Goal: Information Seeking & Learning: Learn about a topic

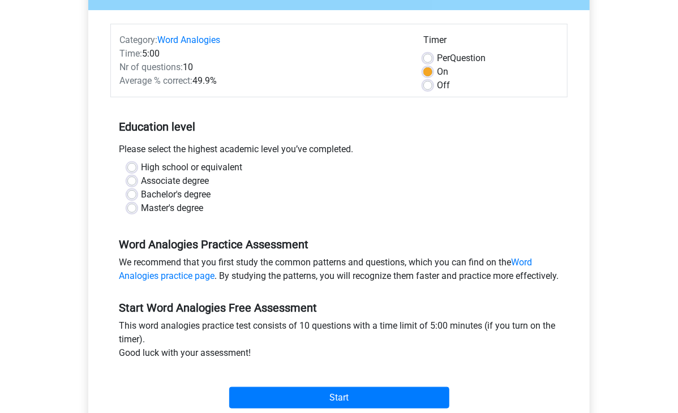
scroll to position [124, 0]
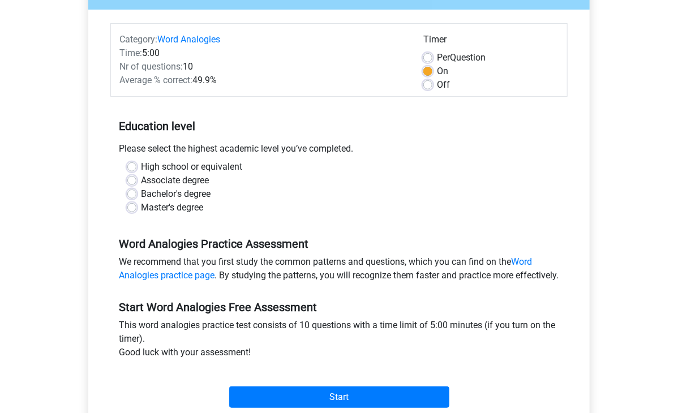
click at [153, 50] on div "Time: 5:00" at bounding box center [263, 53] width 304 height 14
click at [148, 50] on div "Time: 5:00" at bounding box center [263, 53] width 304 height 14
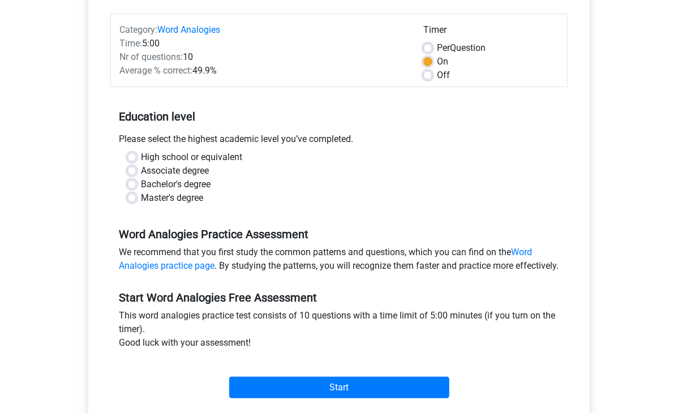
scroll to position [135, 0]
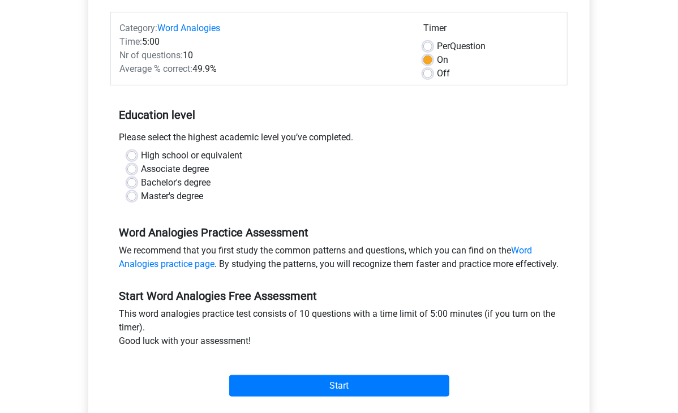
click at [141, 182] on label "Bachelor's degree" at bounding box center [176, 183] width 70 height 14
click at [134, 182] on input "Bachelor's degree" at bounding box center [131, 181] width 9 height 11
radio input "true"
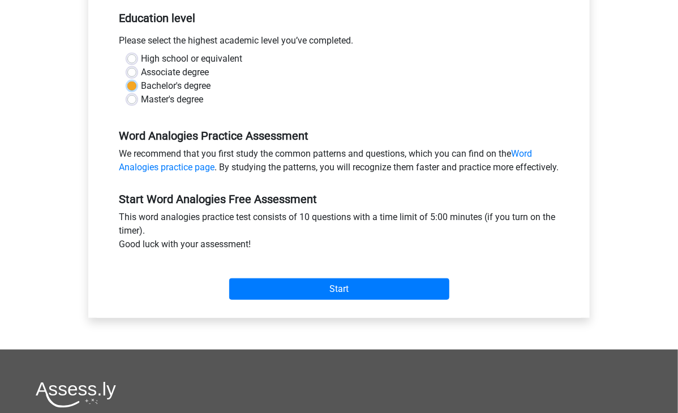
scroll to position [234, 0]
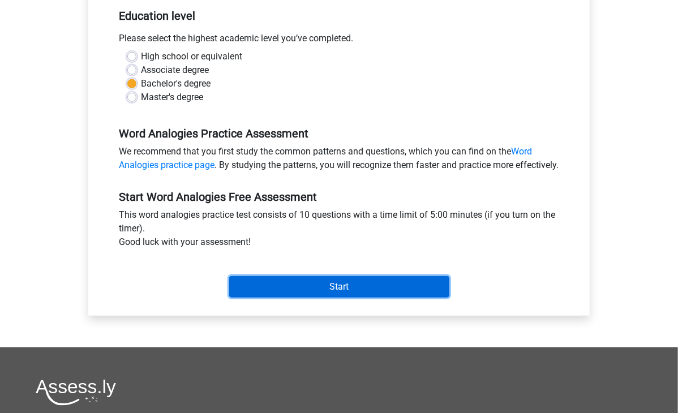
click at [302, 298] on input "Start" at bounding box center [339, 287] width 220 height 22
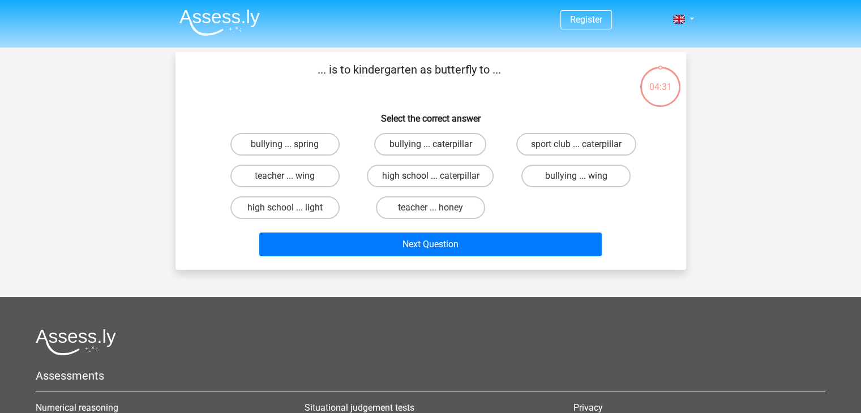
click at [436, 210] on input "teacher ... honey" at bounding box center [433, 211] width 7 height 7
radio input "true"
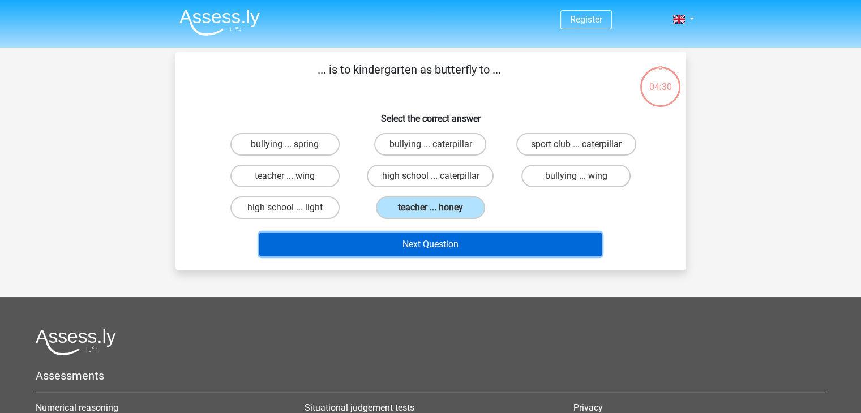
click at [426, 249] on button "Next Question" at bounding box center [430, 245] width 343 height 24
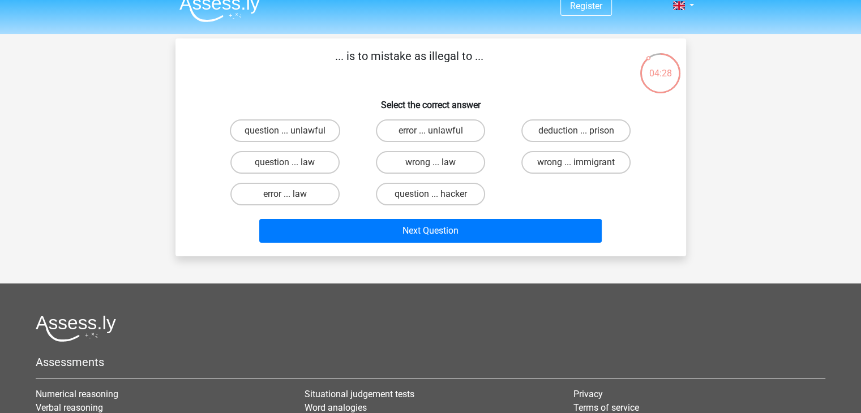
scroll to position [12, 0]
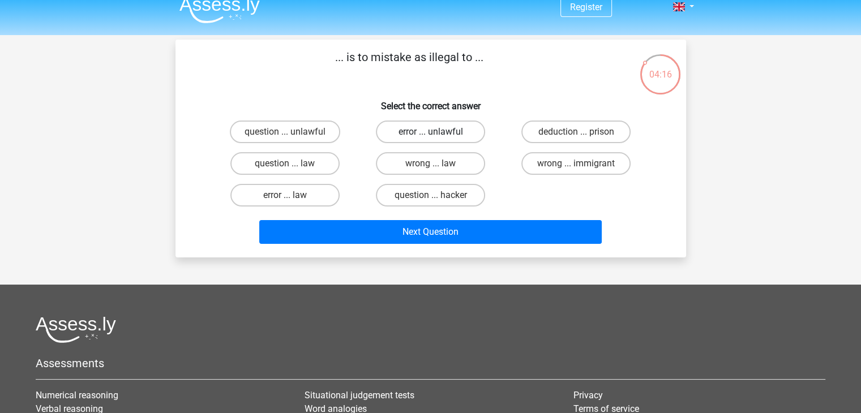
click at [428, 134] on label "error ... unlawful" at bounding box center [430, 132] width 109 height 23
click at [430, 134] on input "error ... unlawful" at bounding box center [433, 135] width 7 height 7
radio input "true"
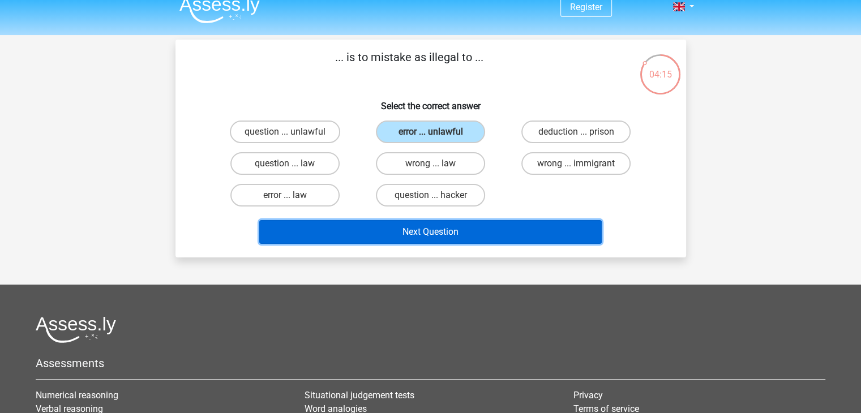
click at [382, 237] on button "Next Question" at bounding box center [430, 232] width 343 height 24
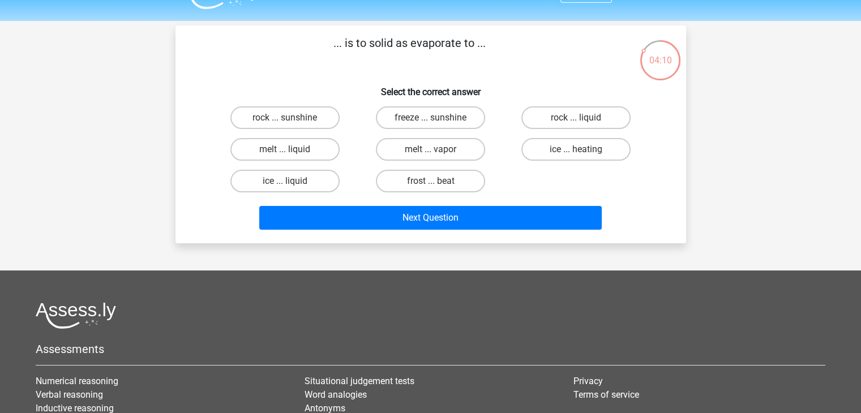
scroll to position [27, 0]
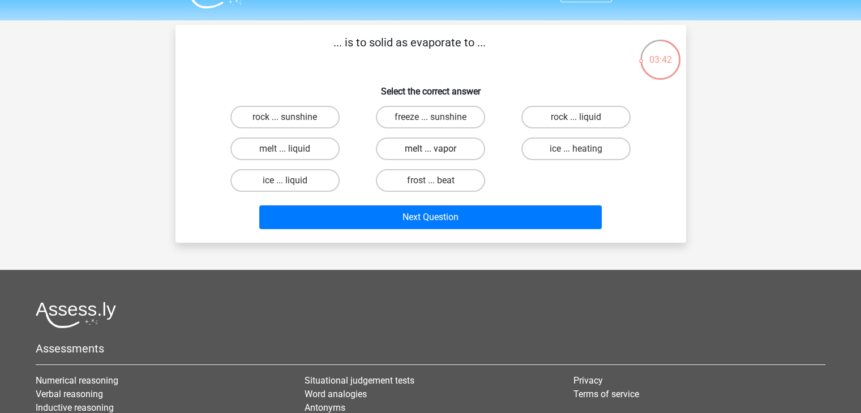
click at [424, 140] on label "melt ... vapor" at bounding box center [430, 149] width 109 height 23
click at [430, 149] on input "melt ... vapor" at bounding box center [433, 152] width 7 height 7
radio input "true"
click at [552, 143] on label "ice ... heating" at bounding box center [576, 149] width 109 height 23
click at [577, 149] on input "ice ... heating" at bounding box center [580, 152] width 7 height 7
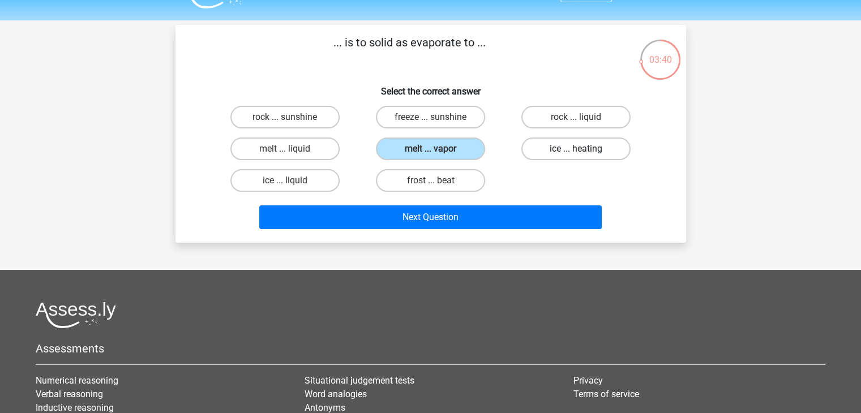
radio input "true"
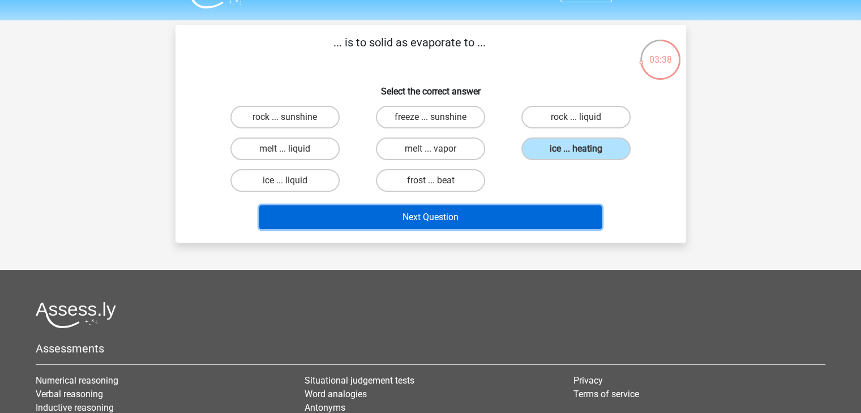
click at [492, 217] on button "Next Question" at bounding box center [430, 218] width 343 height 24
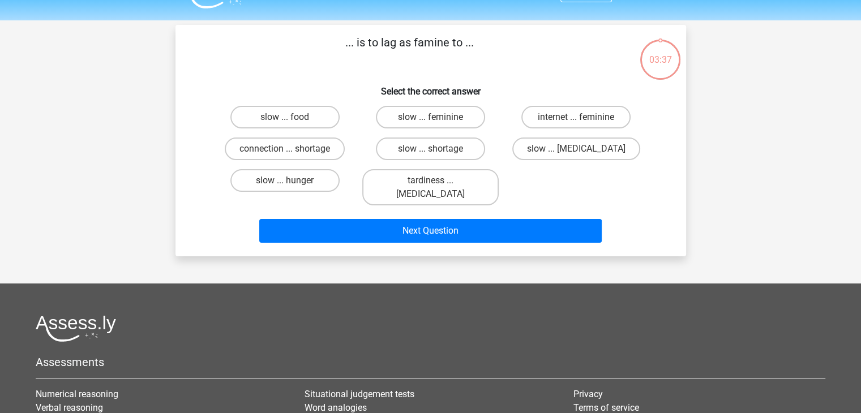
scroll to position [52, 0]
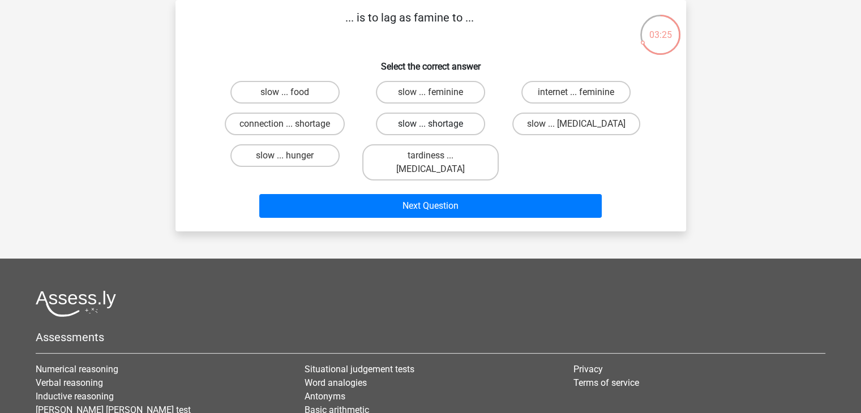
click at [454, 125] on label "slow ... shortage" at bounding box center [430, 124] width 109 height 23
click at [438, 125] on input "slow ... shortage" at bounding box center [433, 127] width 7 height 7
radio input "true"
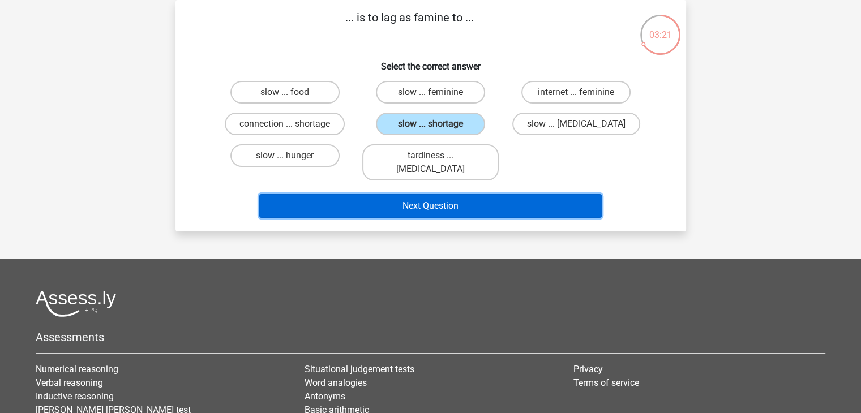
click at [441, 202] on button "Next Question" at bounding box center [430, 206] width 343 height 24
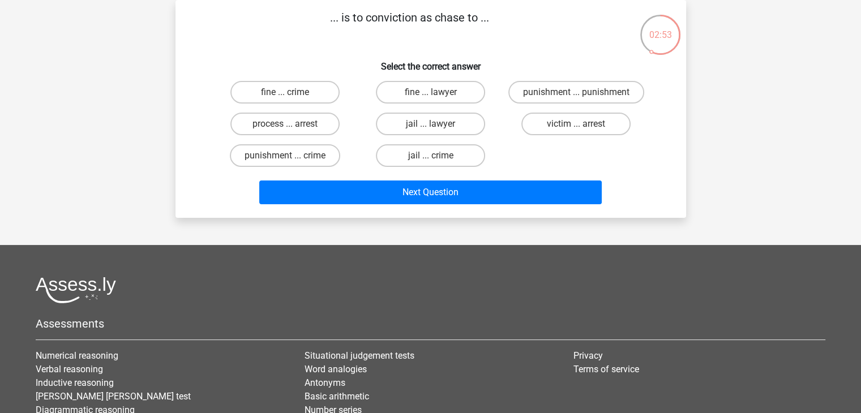
click at [290, 161] on input "punishment ... crime" at bounding box center [288, 159] width 7 height 7
radio input "true"
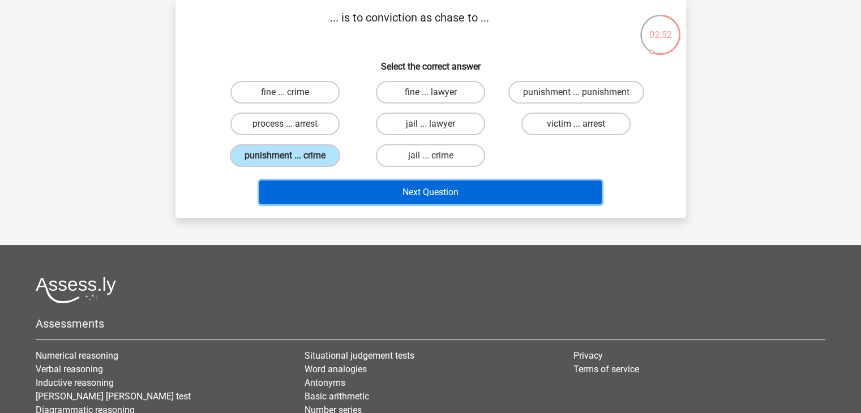
click at [424, 184] on button "Next Question" at bounding box center [430, 193] width 343 height 24
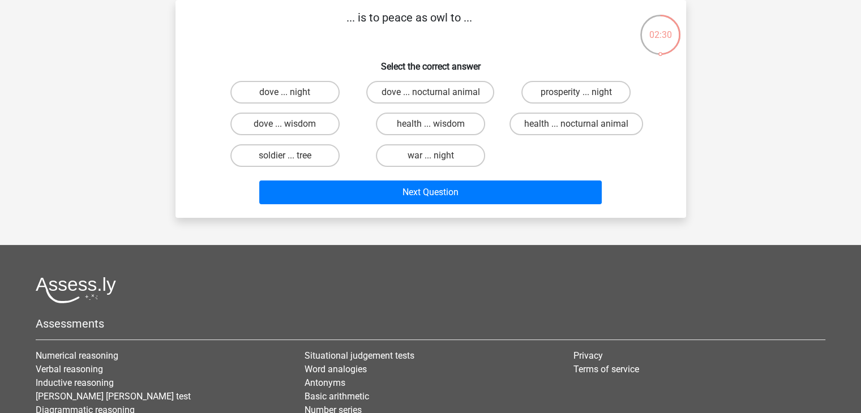
drag, startPoint x: 267, startPoint y: 161, endPoint x: 199, endPoint y: 135, distance: 72.3
click at [199, 135] on div "dove ... night dove ... nocturnal animal prosperity ... night dove ... wisdom h…" at bounding box center [431, 123] width 475 height 95
click at [591, 97] on label "prosperity ... night" at bounding box center [576, 92] width 109 height 23
click at [584, 97] on input "prosperity ... night" at bounding box center [580, 95] width 7 height 7
radio input "true"
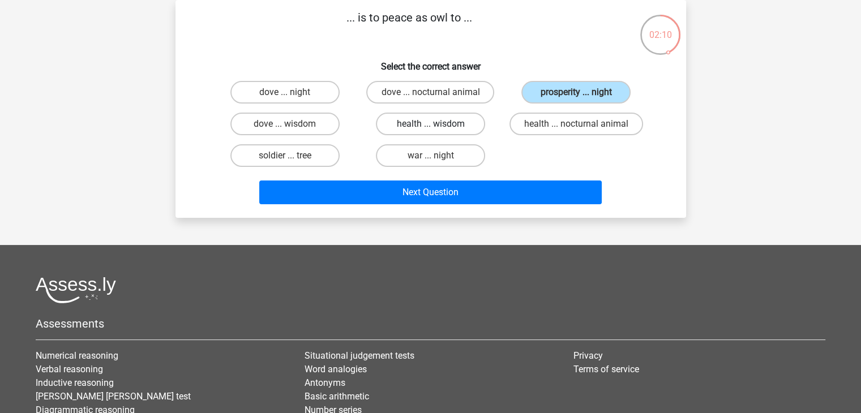
click at [453, 123] on label "health ... wisdom" at bounding box center [430, 124] width 109 height 23
click at [438, 124] on input "health ... wisdom" at bounding box center [433, 127] width 7 height 7
radio input "true"
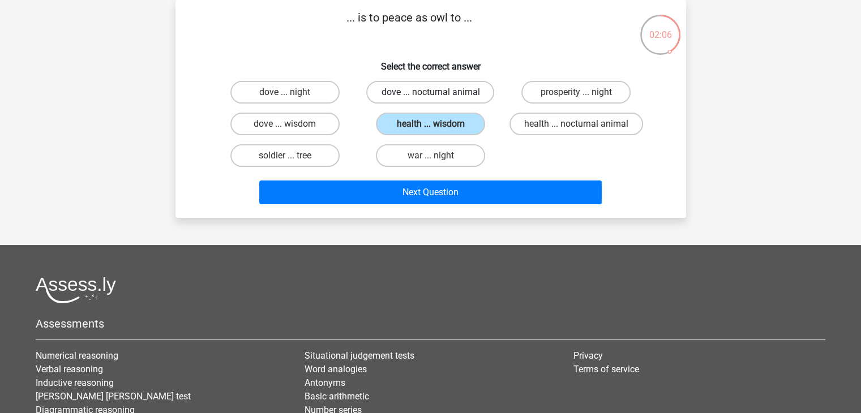
click at [446, 99] on label "dove ... nocturnal animal" at bounding box center [430, 92] width 128 height 23
click at [438, 99] on input "dove ... nocturnal animal" at bounding box center [433, 95] width 7 height 7
radio input "true"
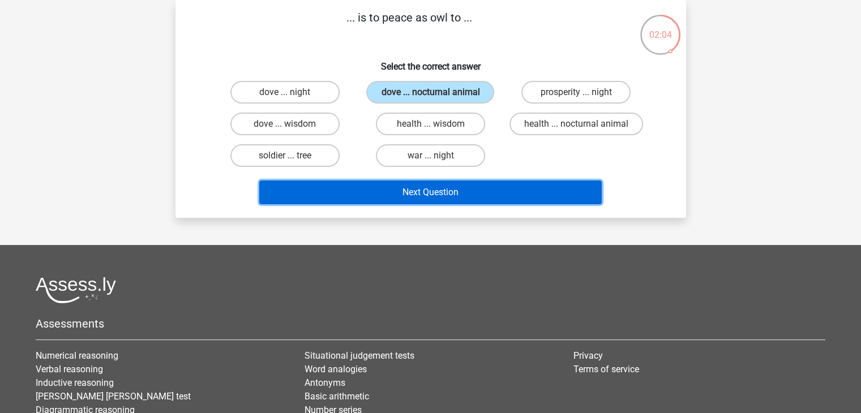
click at [464, 198] on button "Next Question" at bounding box center [430, 193] width 343 height 24
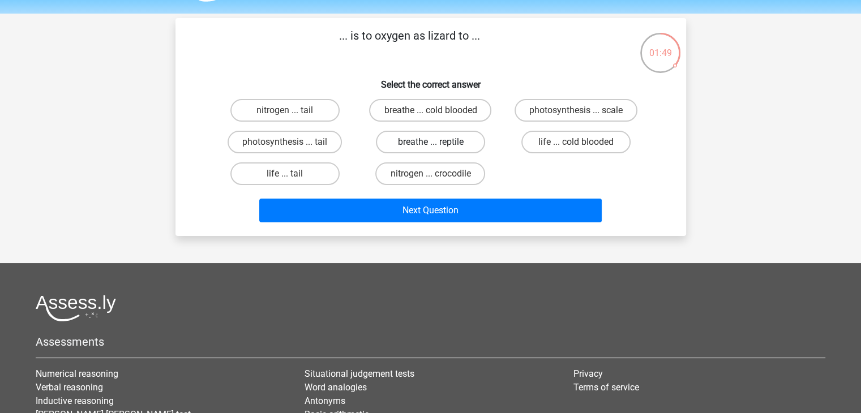
scroll to position [39, 0]
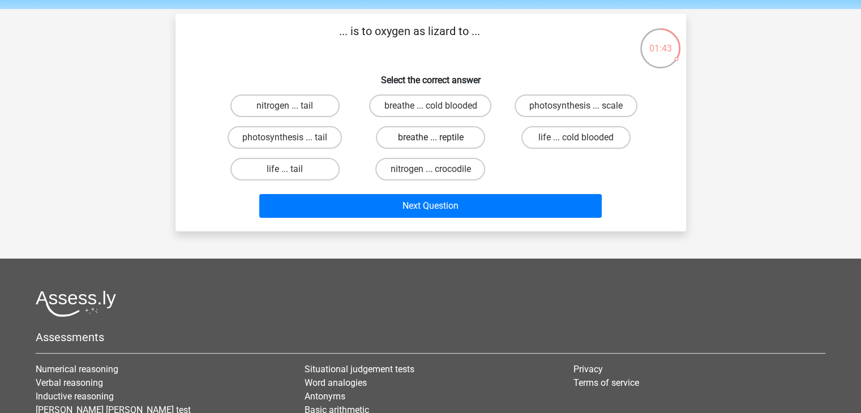
click at [462, 136] on label "breathe ... reptile" at bounding box center [430, 137] width 109 height 23
click at [438, 138] on input "breathe ... reptile" at bounding box center [433, 141] width 7 height 7
radio input "true"
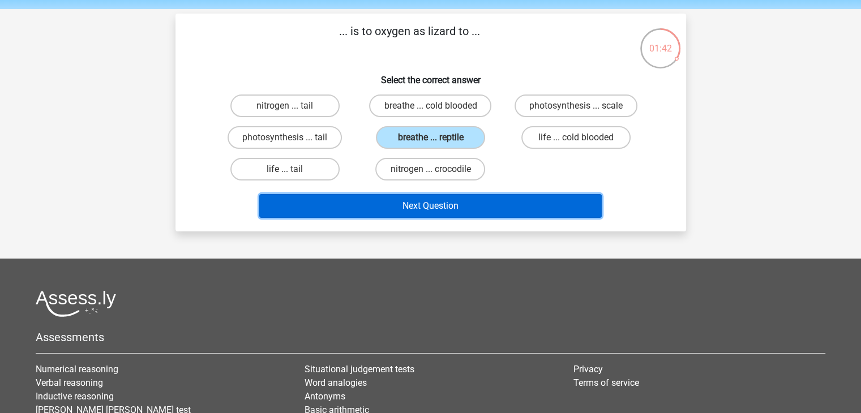
click at [447, 211] on button "Next Question" at bounding box center [430, 206] width 343 height 24
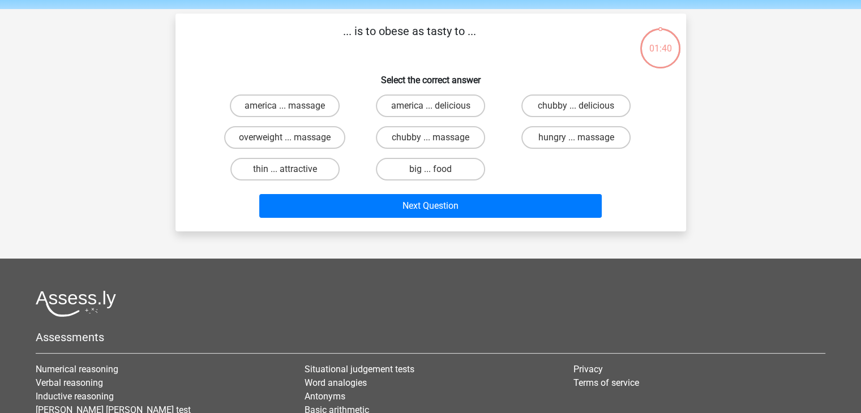
scroll to position [52, 0]
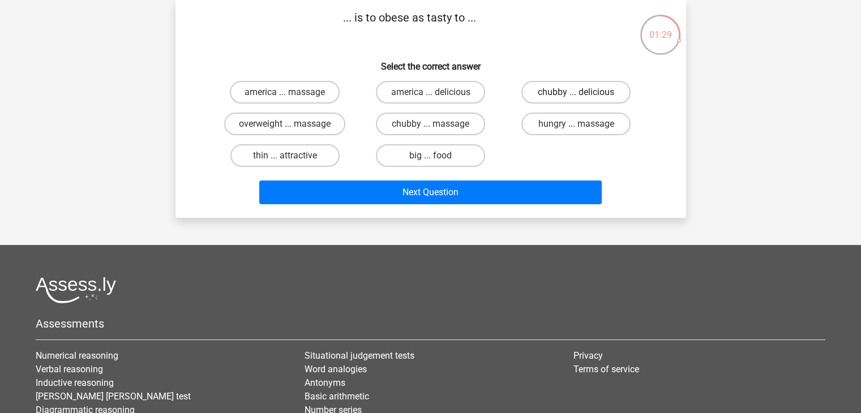
click at [542, 96] on label "chubby ... delicious" at bounding box center [576, 92] width 109 height 23
click at [577, 96] on input "chubby ... delicious" at bounding box center [580, 95] width 7 height 7
radio input "true"
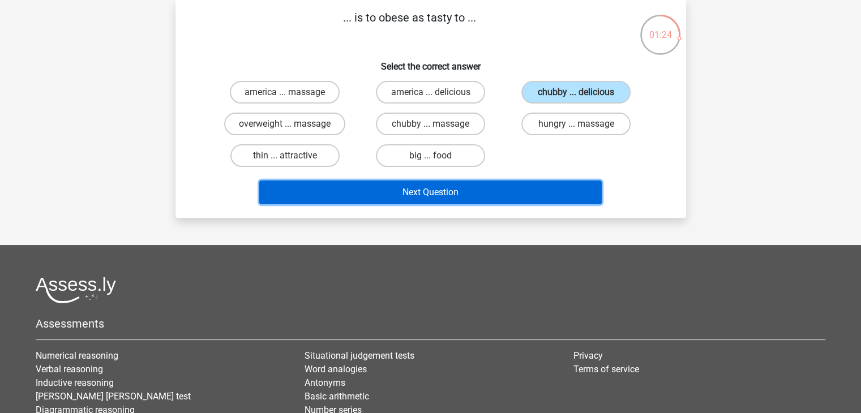
click at [552, 189] on button "Next Question" at bounding box center [430, 193] width 343 height 24
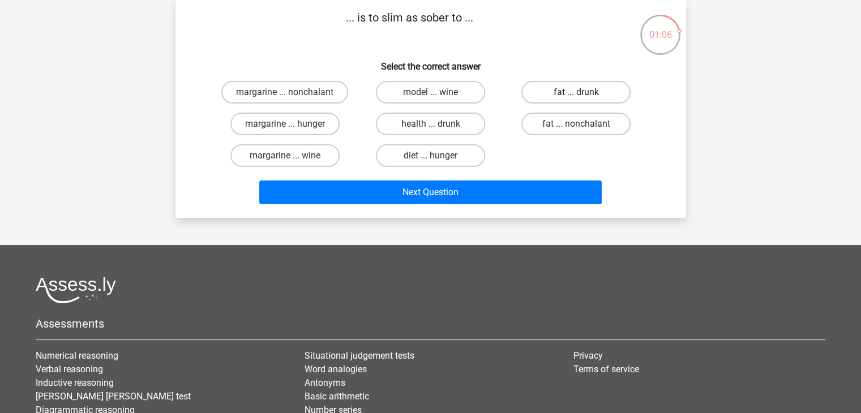
click at [554, 89] on label "fat ... drunk" at bounding box center [576, 92] width 109 height 23
click at [577, 92] on input "fat ... drunk" at bounding box center [580, 95] width 7 height 7
radio input "true"
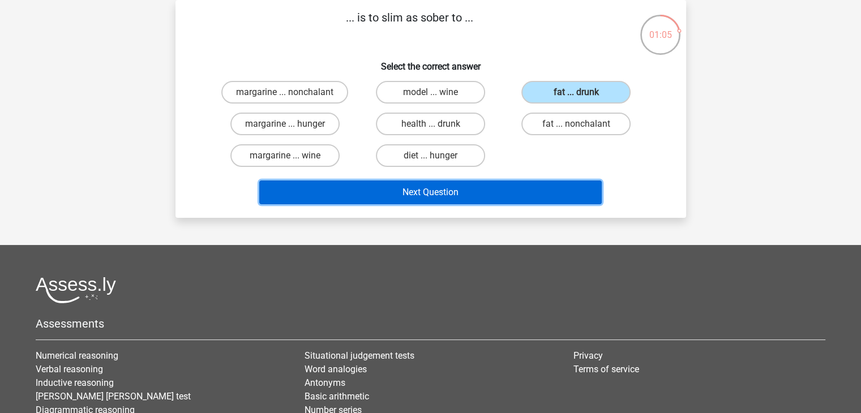
click at [492, 196] on button "Next Question" at bounding box center [430, 193] width 343 height 24
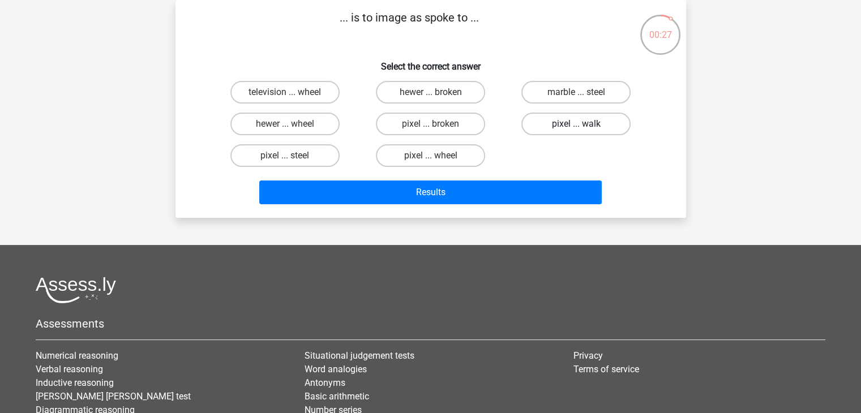
click at [595, 123] on label "pixel ... walk" at bounding box center [576, 124] width 109 height 23
click at [584, 124] on input "pixel ... walk" at bounding box center [580, 127] width 7 height 7
radio input "true"
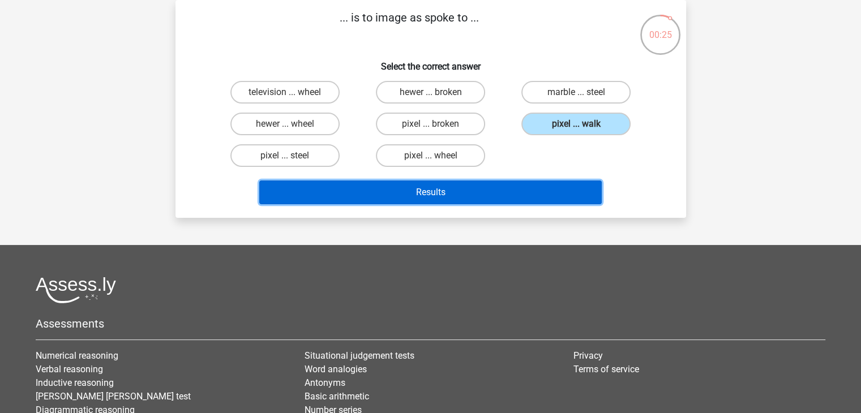
click at [463, 193] on button "Results" at bounding box center [430, 193] width 343 height 24
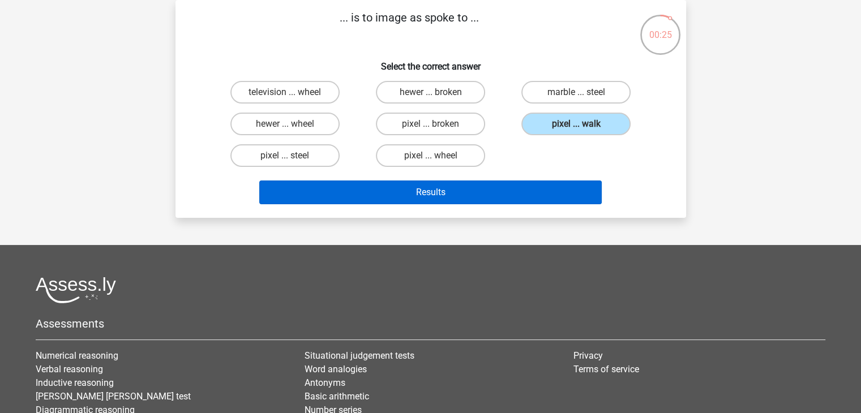
click at [463, 193] on button "Results" at bounding box center [430, 193] width 343 height 24
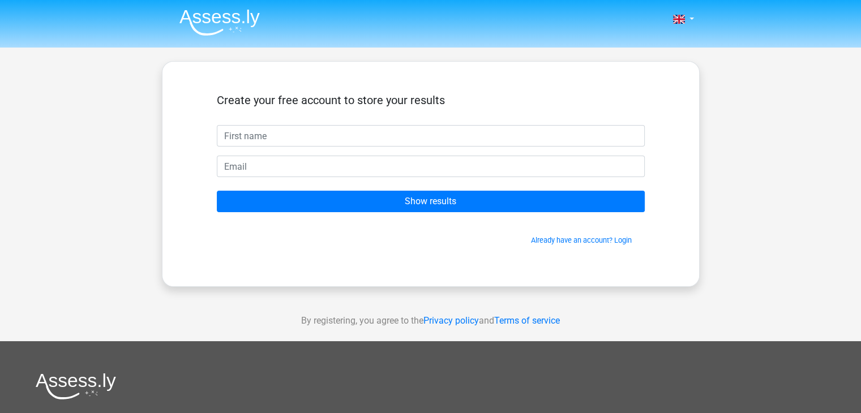
scroll to position [33, 0]
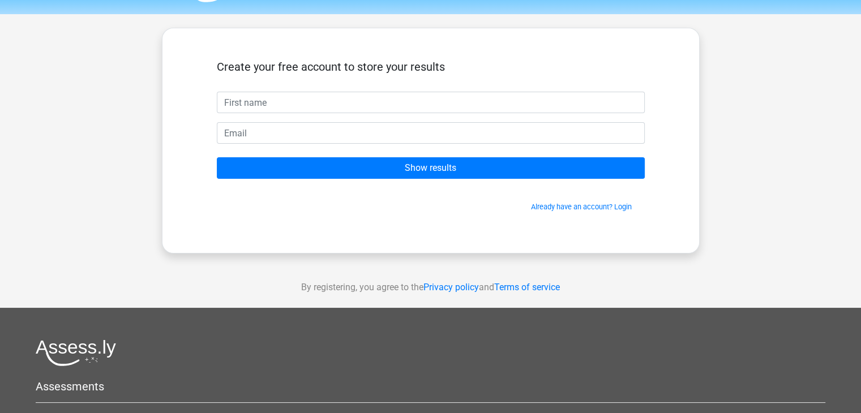
click at [294, 98] on input "text" at bounding box center [431, 103] width 428 height 22
type input "[PERSON_NAME]"
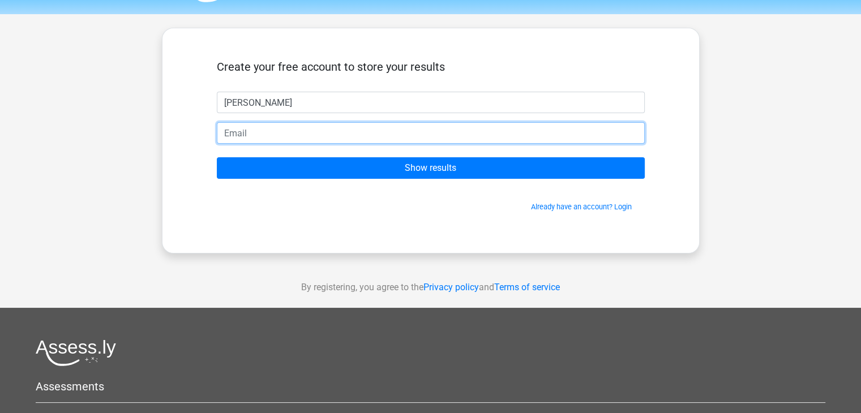
click at [286, 131] on input "email" at bounding box center [431, 133] width 428 height 22
type input "q"
type input "c"
type input "a"
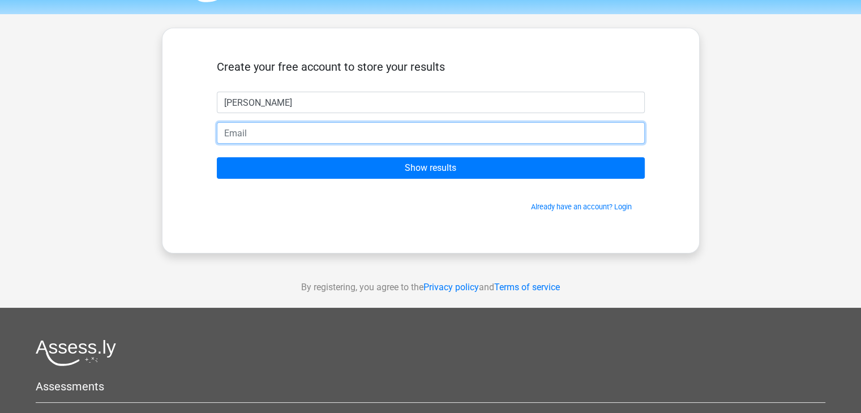
type input "d"
type input "e"
type input "r"
type input "f"
type input "g"
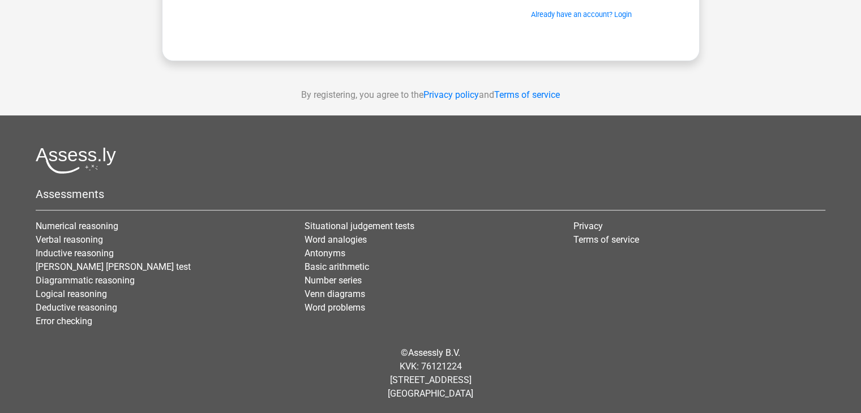
scroll to position [0, 0]
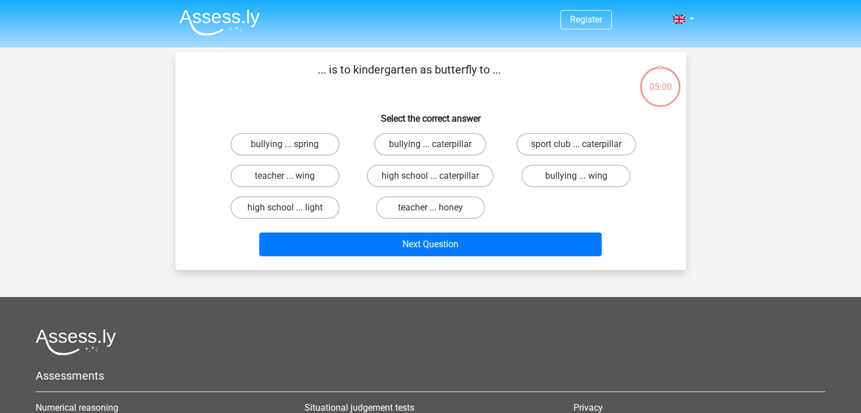
scroll to position [52, 0]
